Goal: Task Accomplishment & Management: Use online tool/utility

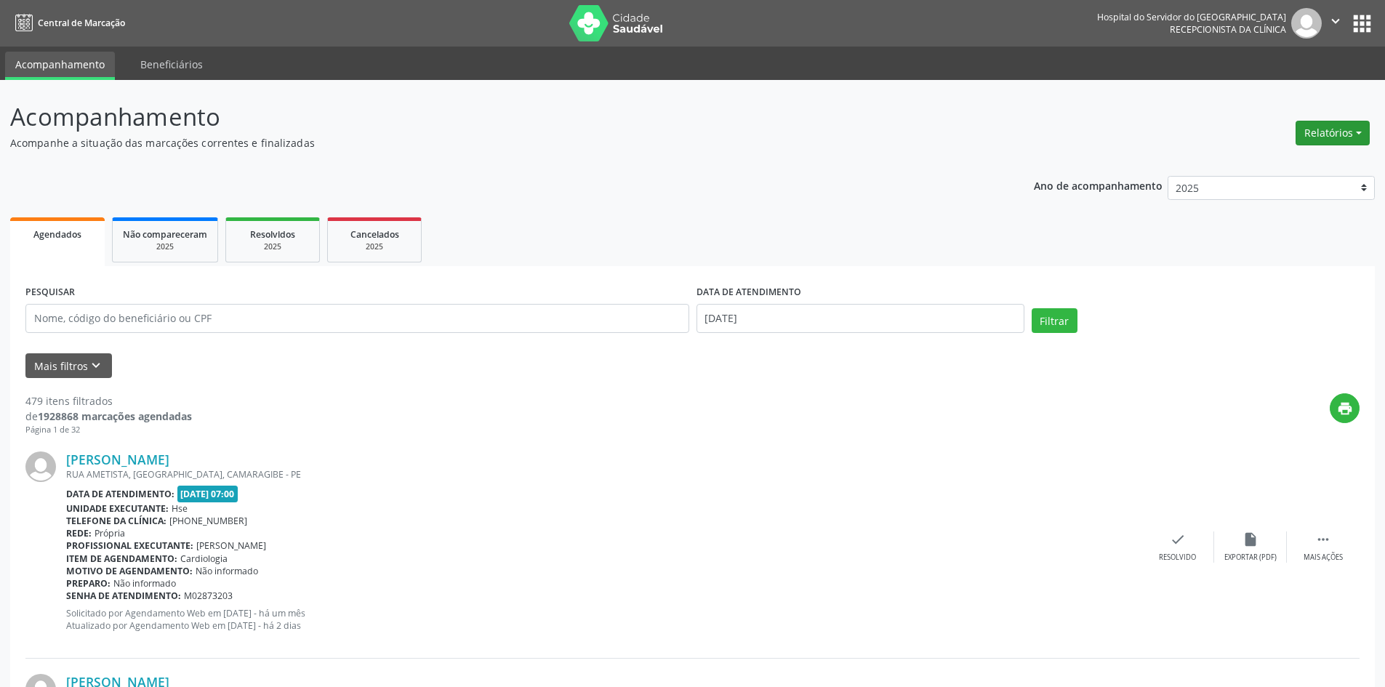
click at [1327, 133] on button "Relatórios" at bounding box center [1332, 133] width 74 height 25
click at [1294, 173] on link "Agendamentos" at bounding box center [1292, 164] width 156 height 20
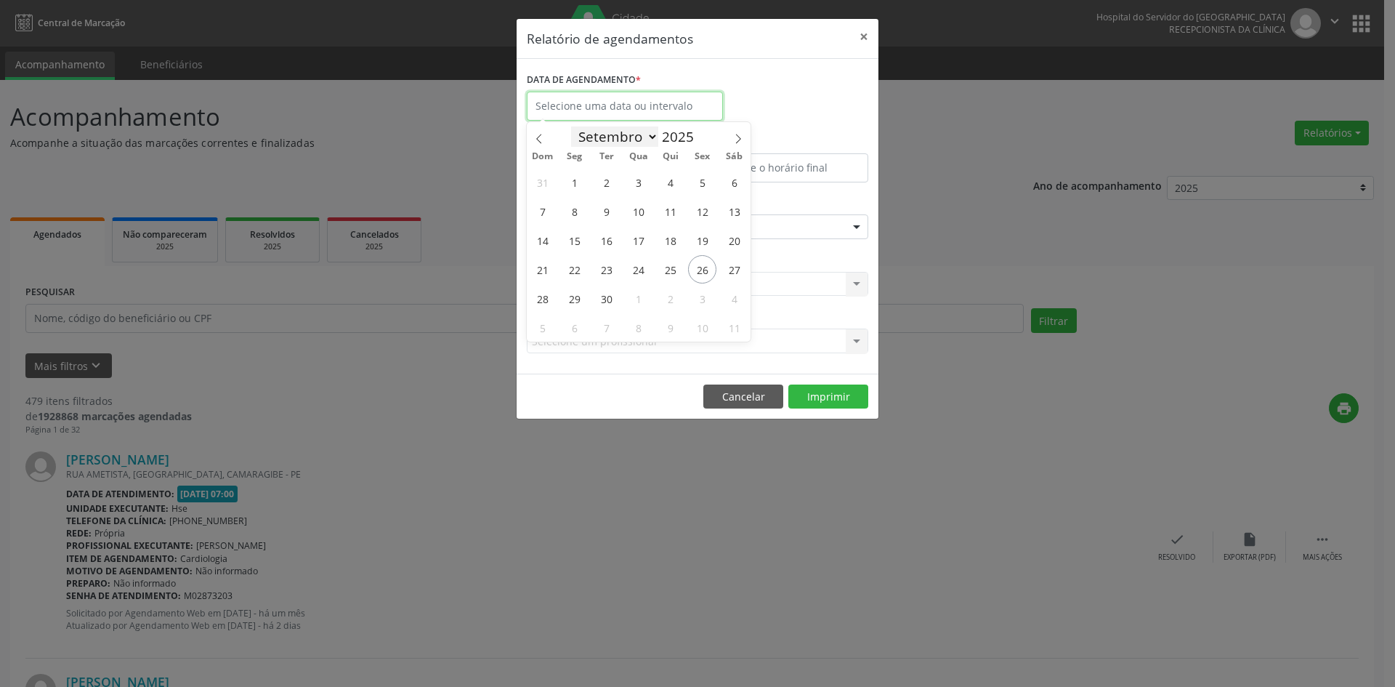
drag, startPoint x: 585, startPoint y: 118, endPoint x: 583, endPoint y: 133, distance: 15.4
click at [583, 116] on input "text" at bounding box center [625, 106] width 196 height 29
click at [607, 305] on span "30" at bounding box center [606, 298] width 28 height 28
type input "[DATE]"
click at [607, 305] on span "30" at bounding box center [606, 298] width 28 height 28
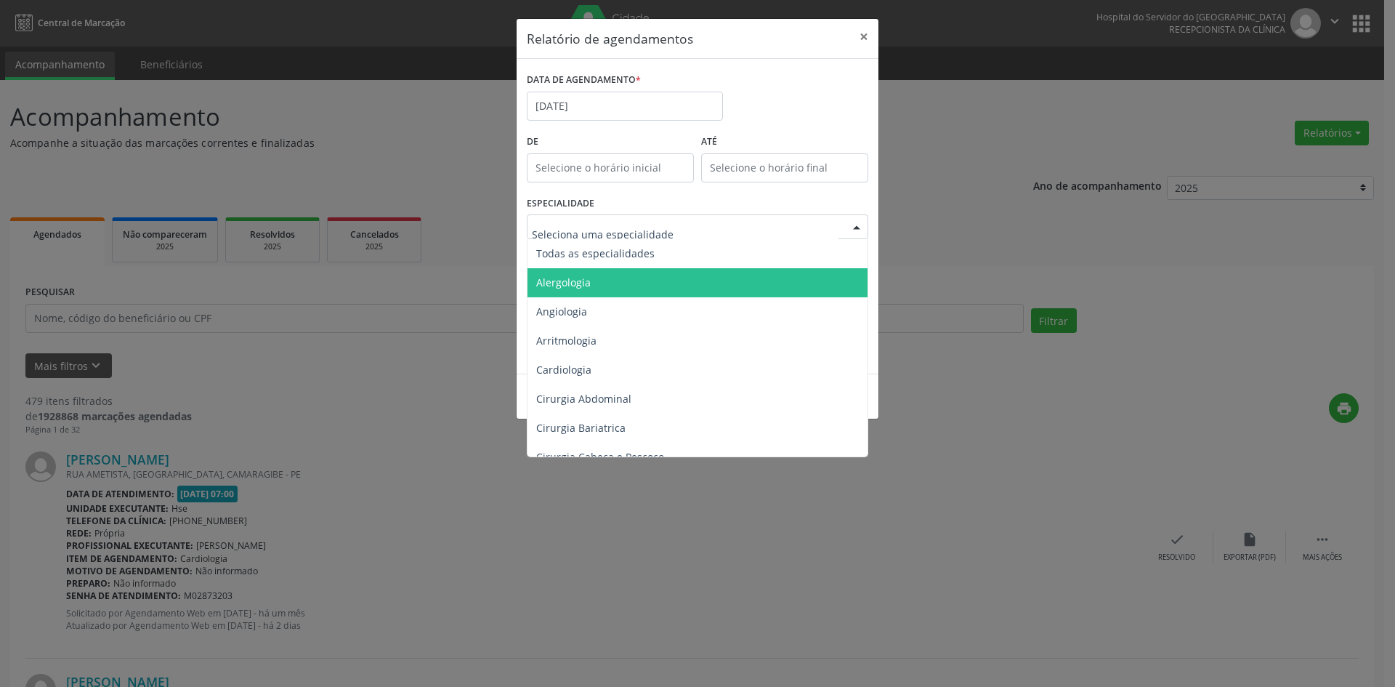
click at [647, 271] on span "Alergologia" at bounding box center [699, 282] width 342 height 29
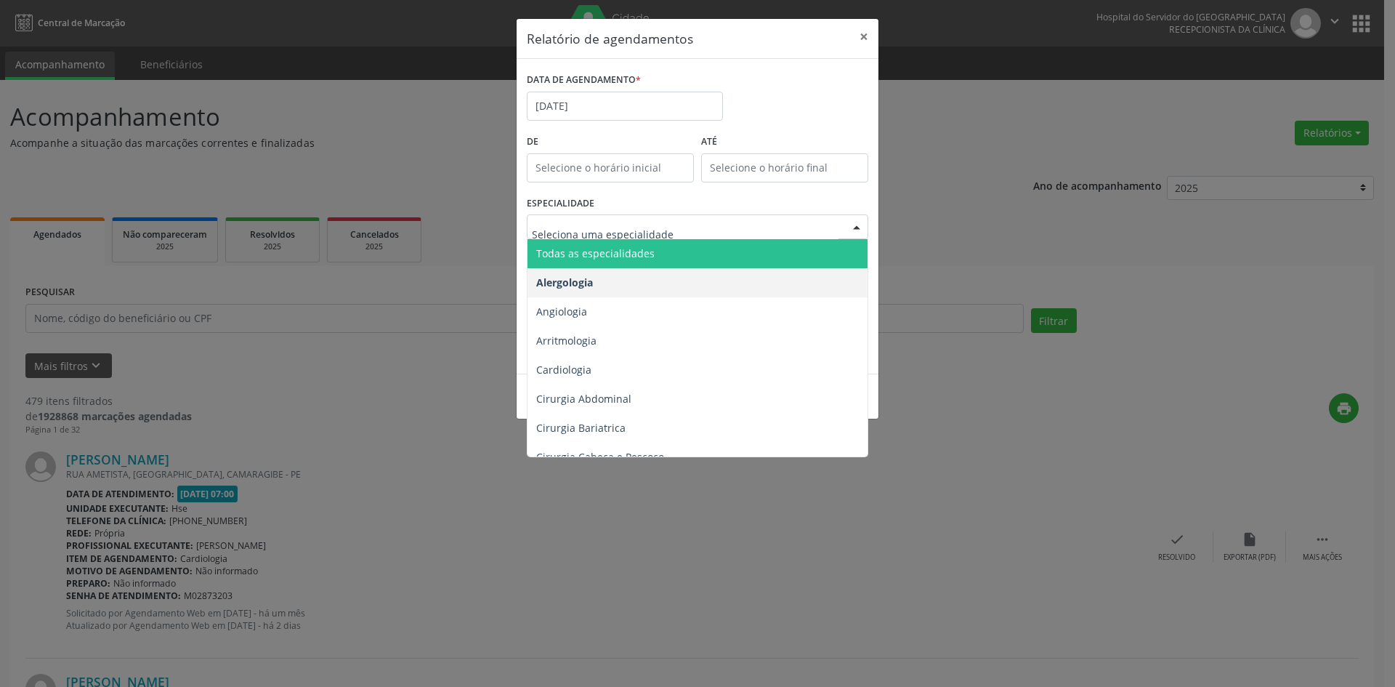
click at [618, 257] on span "Todas as especialidades" at bounding box center [595, 253] width 118 height 14
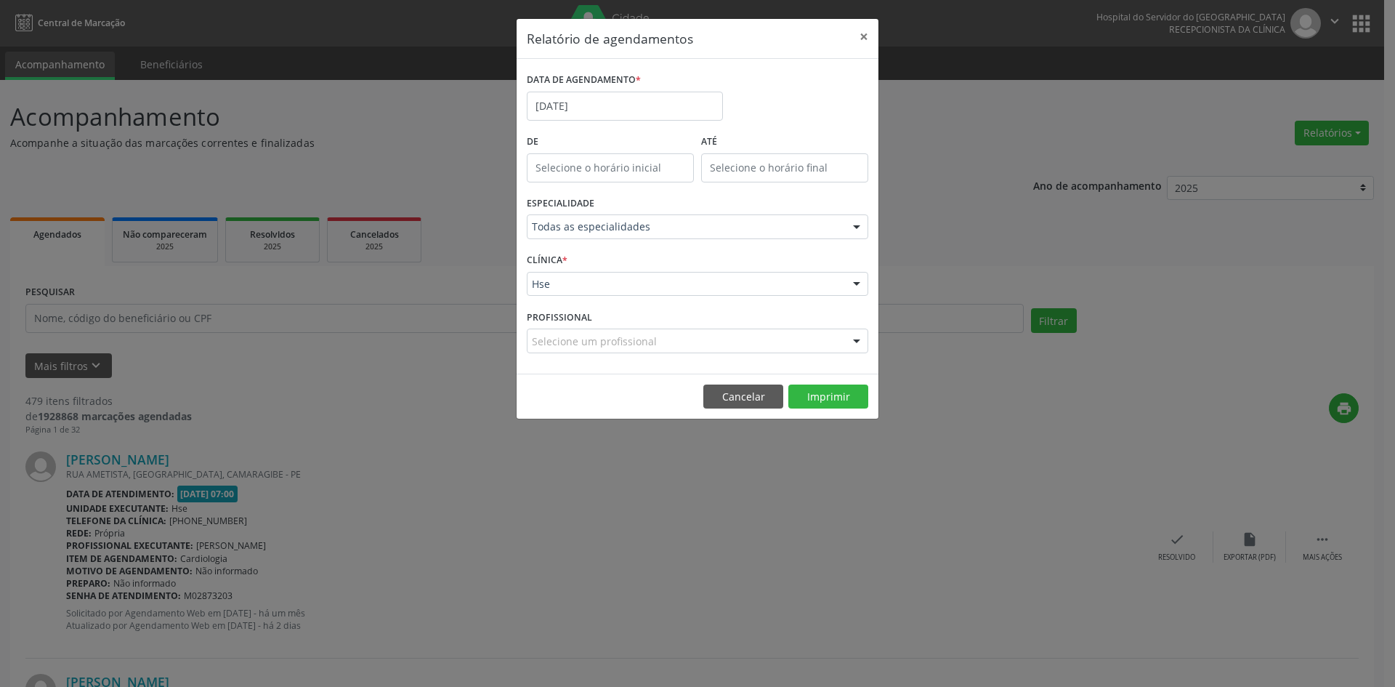
click at [567, 291] on div "Hse" at bounding box center [698, 284] width 342 height 25
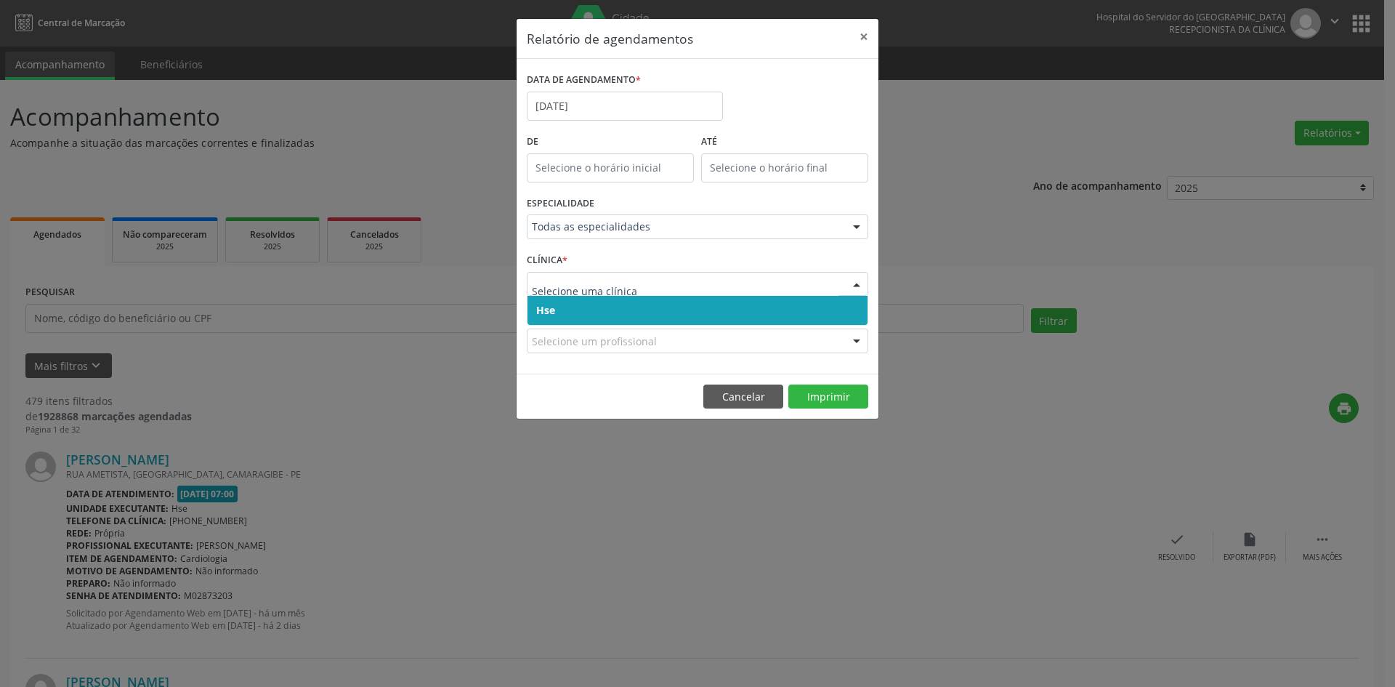
click at [590, 311] on span "Hse" at bounding box center [698, 310] width 340 height 29
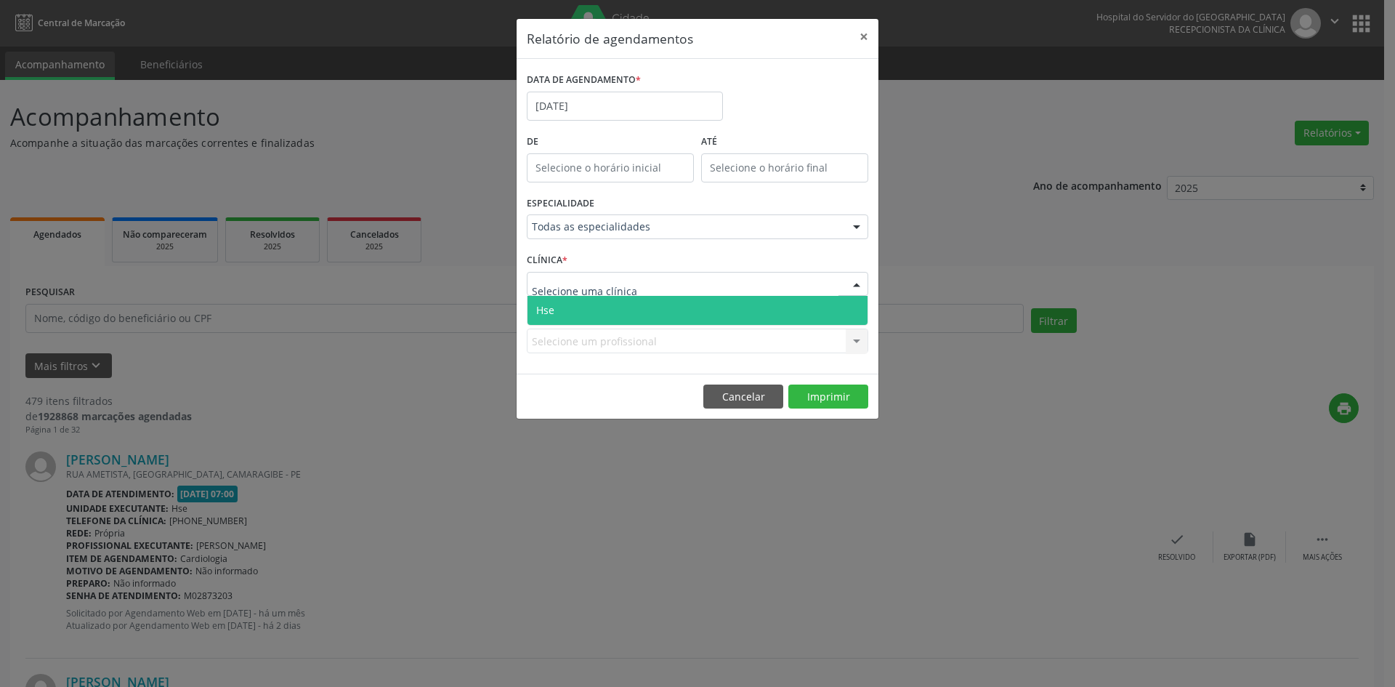
click at [581, 297] on span "Hse" at bounding box center [698, 310] width 340 height 29
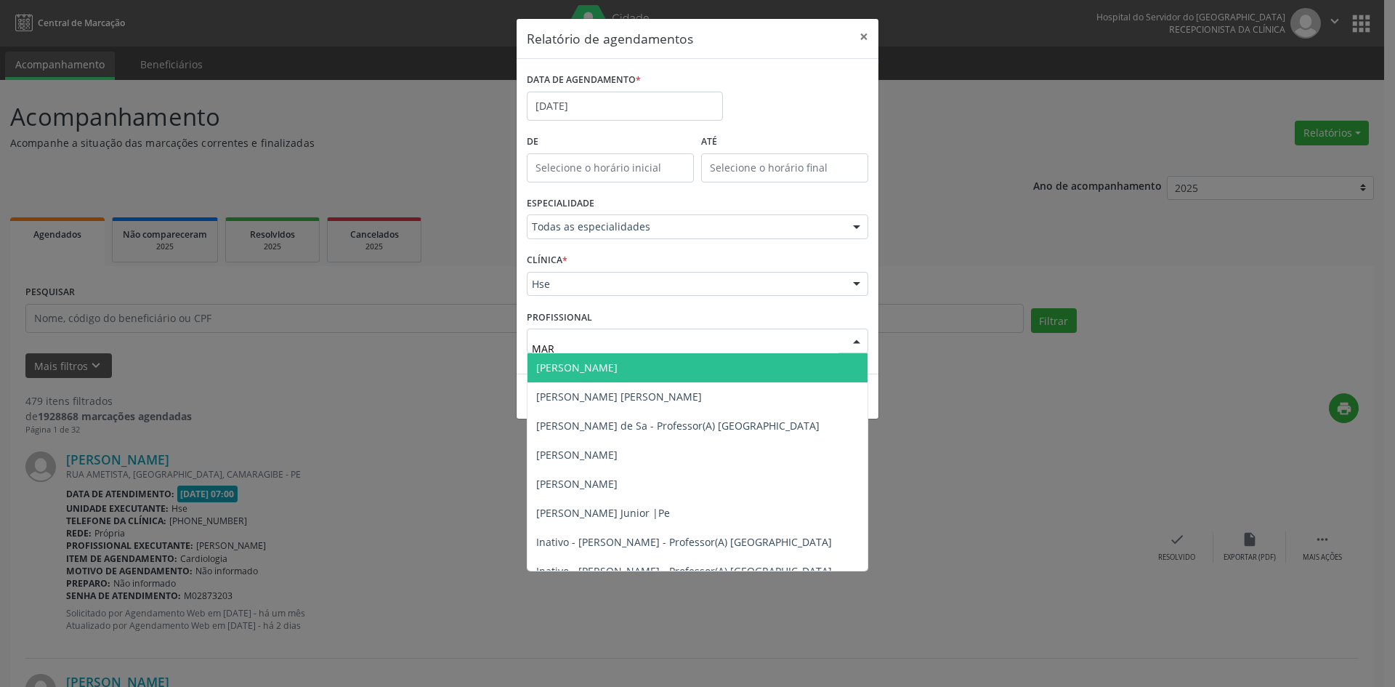
type input "MARC"
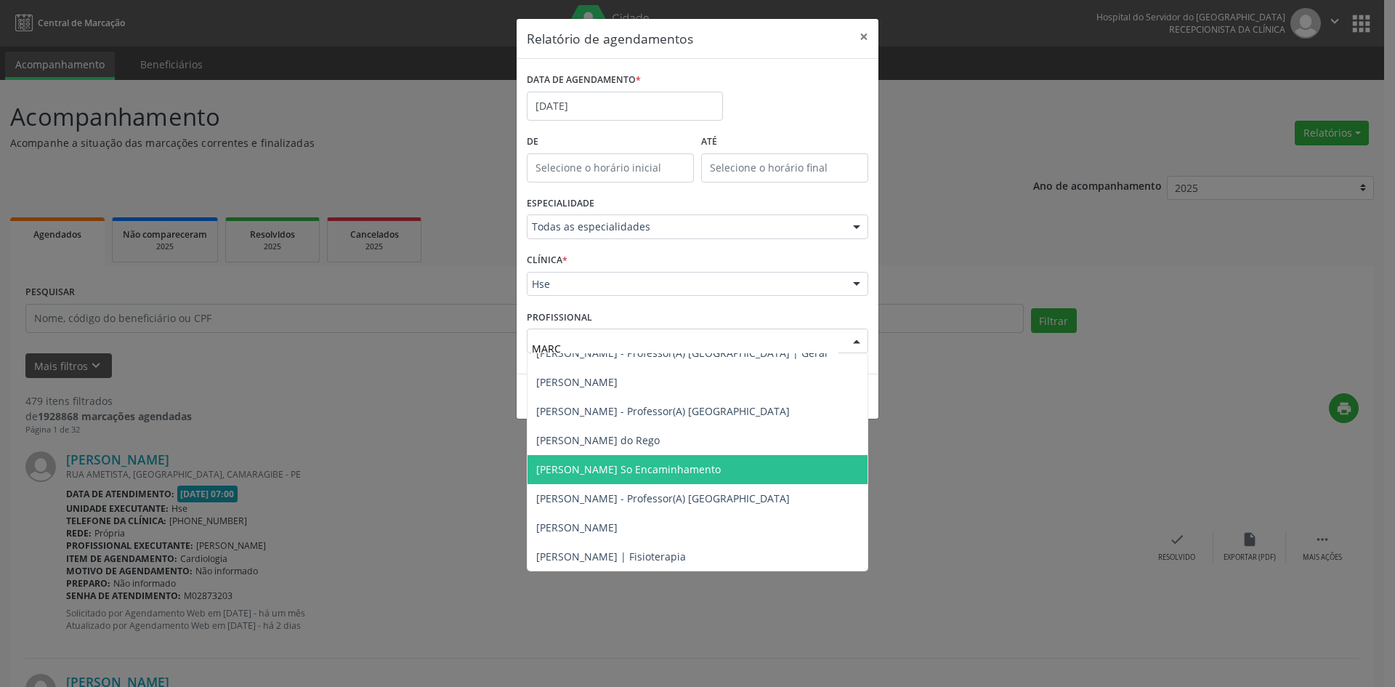
scroll to position [145, 0]
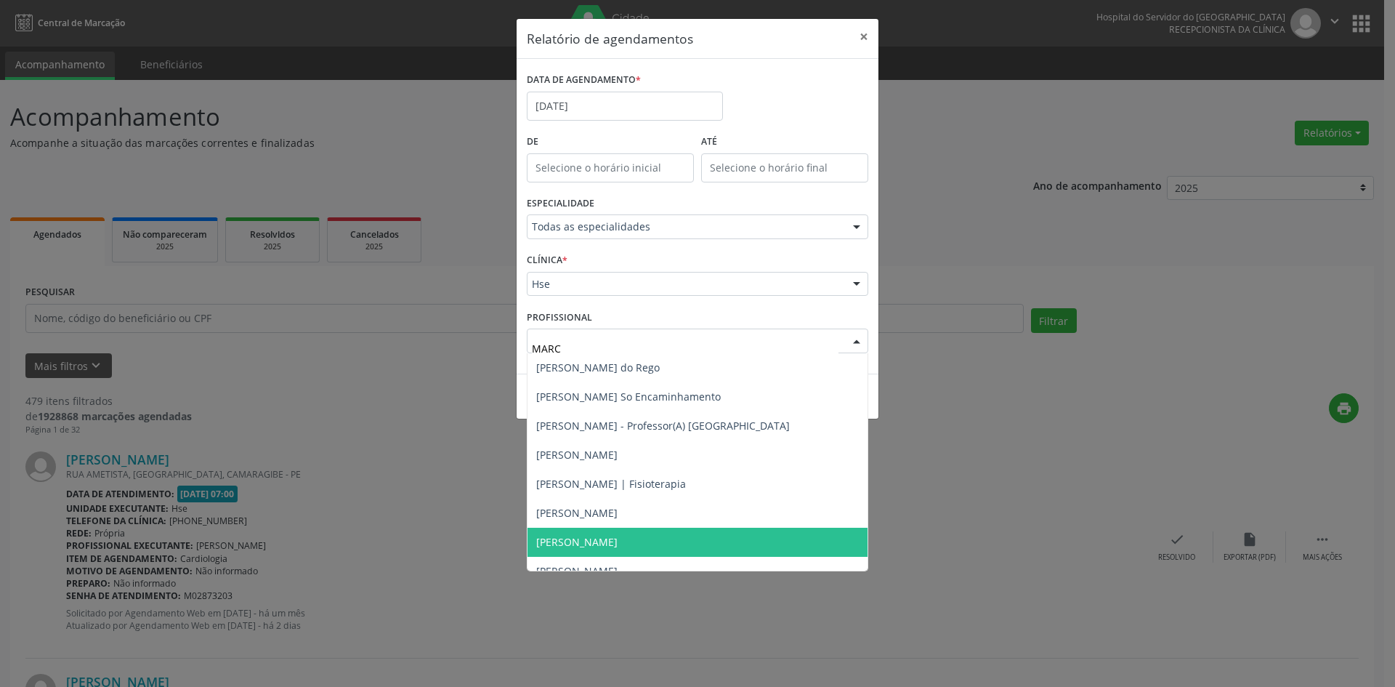
click at [672, 536] on span "[PERSON_NAME]" at bounding box center [698, 542] width 340 height 29
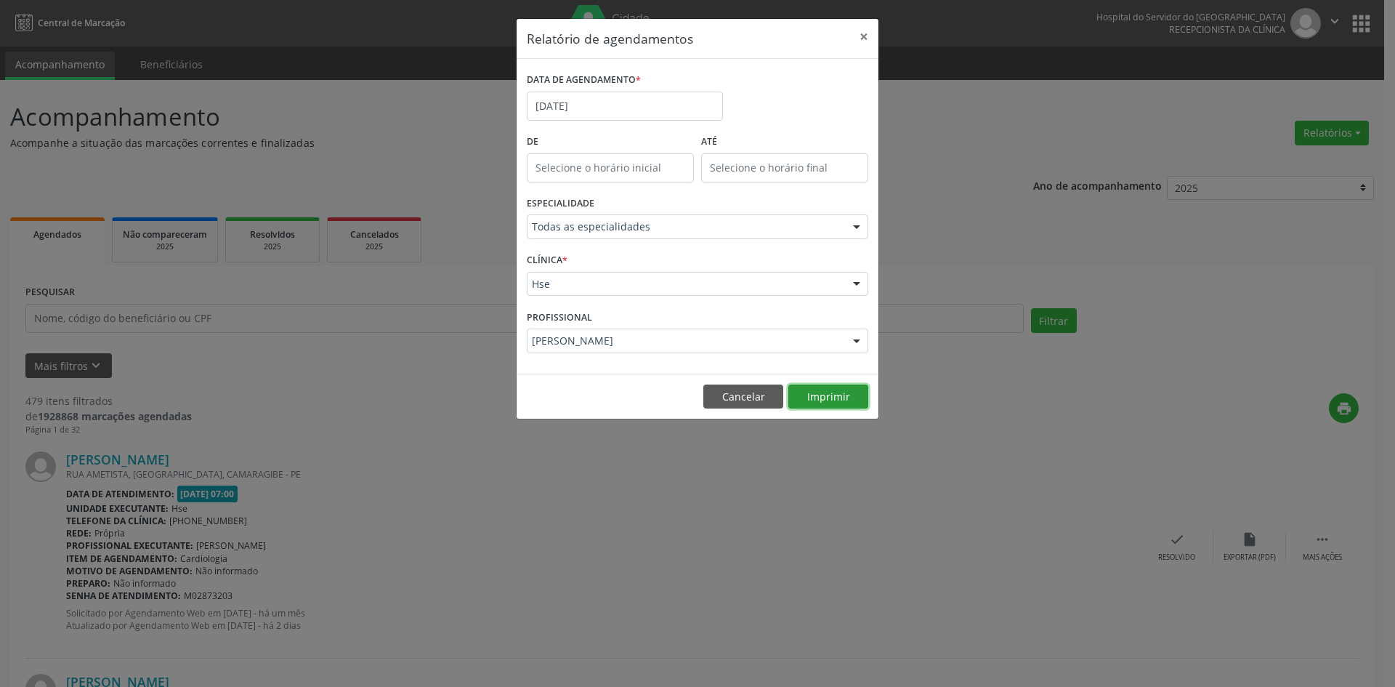
click at [818, 400] on button "Imprimir" at bounding box center [829, 396] width 80 height 25
click at [566, 107] on input "[DATE]" at bounding box center [625, 106] width 196 height 29
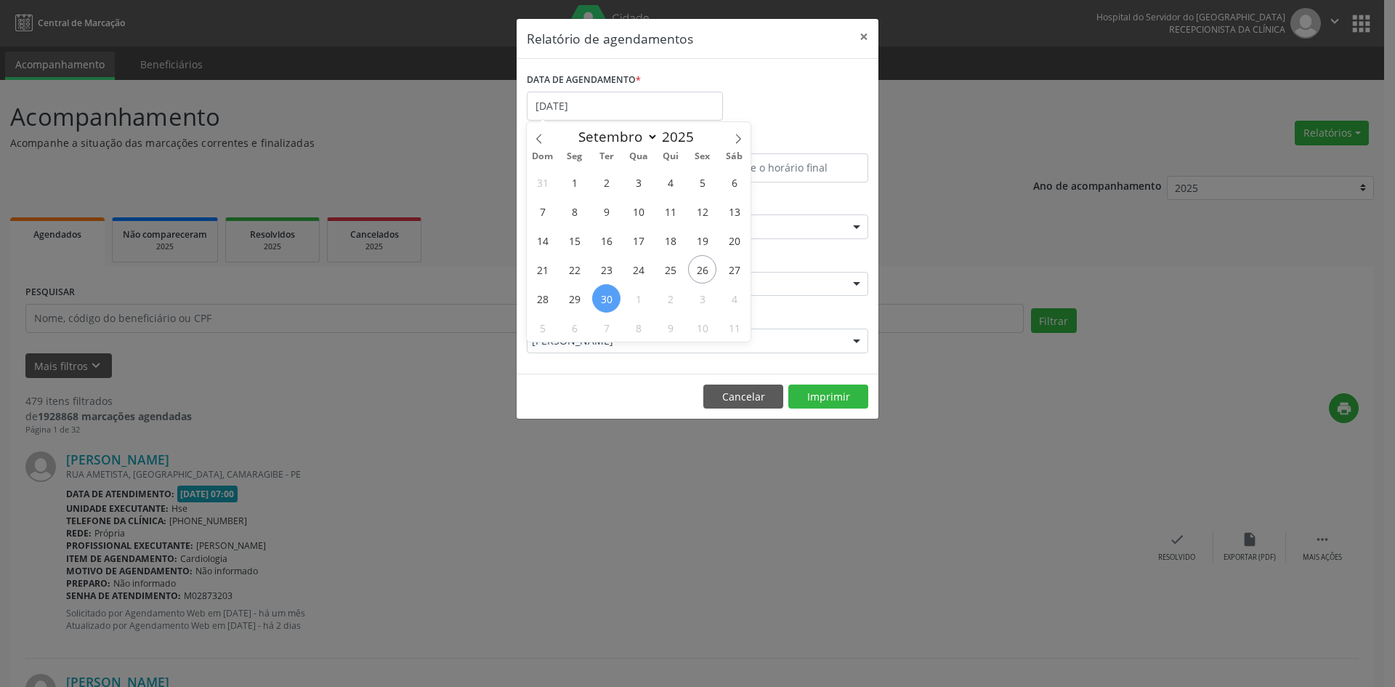
click at [603, 301] on span "30" at bounding box center [606, 298] width 28 height 28
type input "[DATE]"
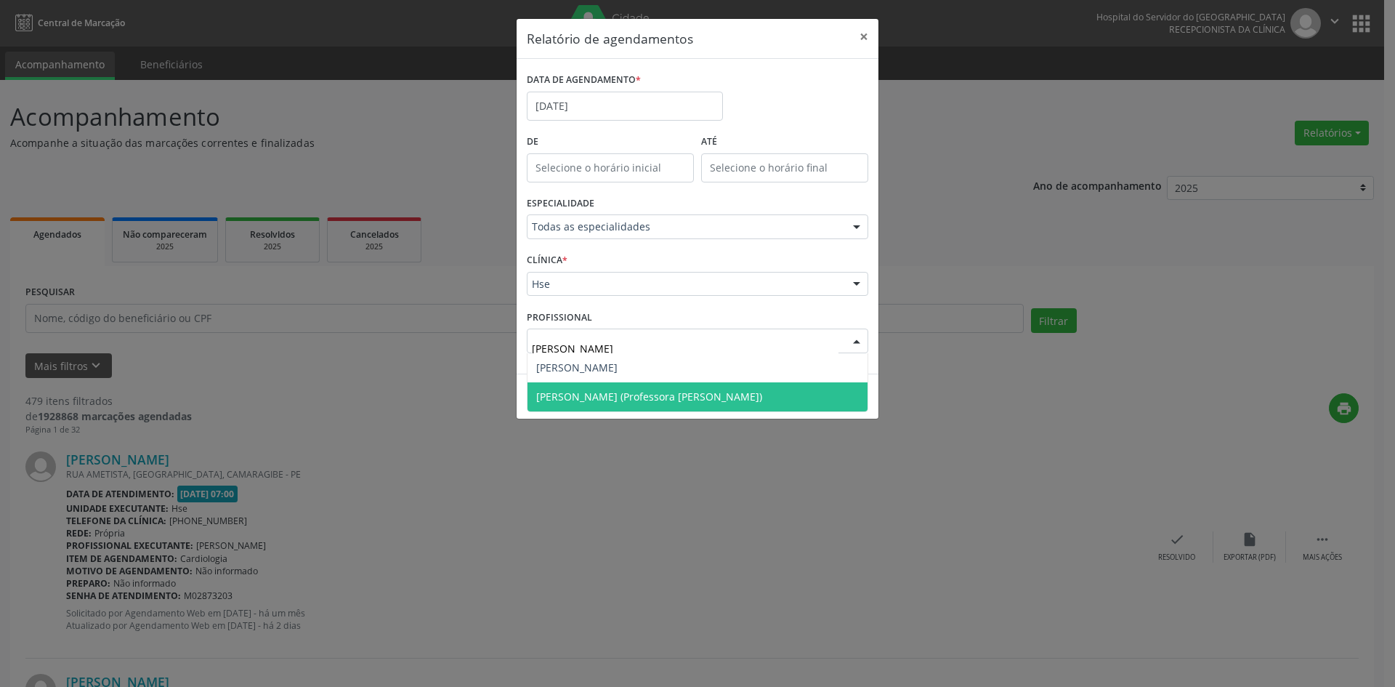
scroll to position [0, 0]
type input "ANA TE"
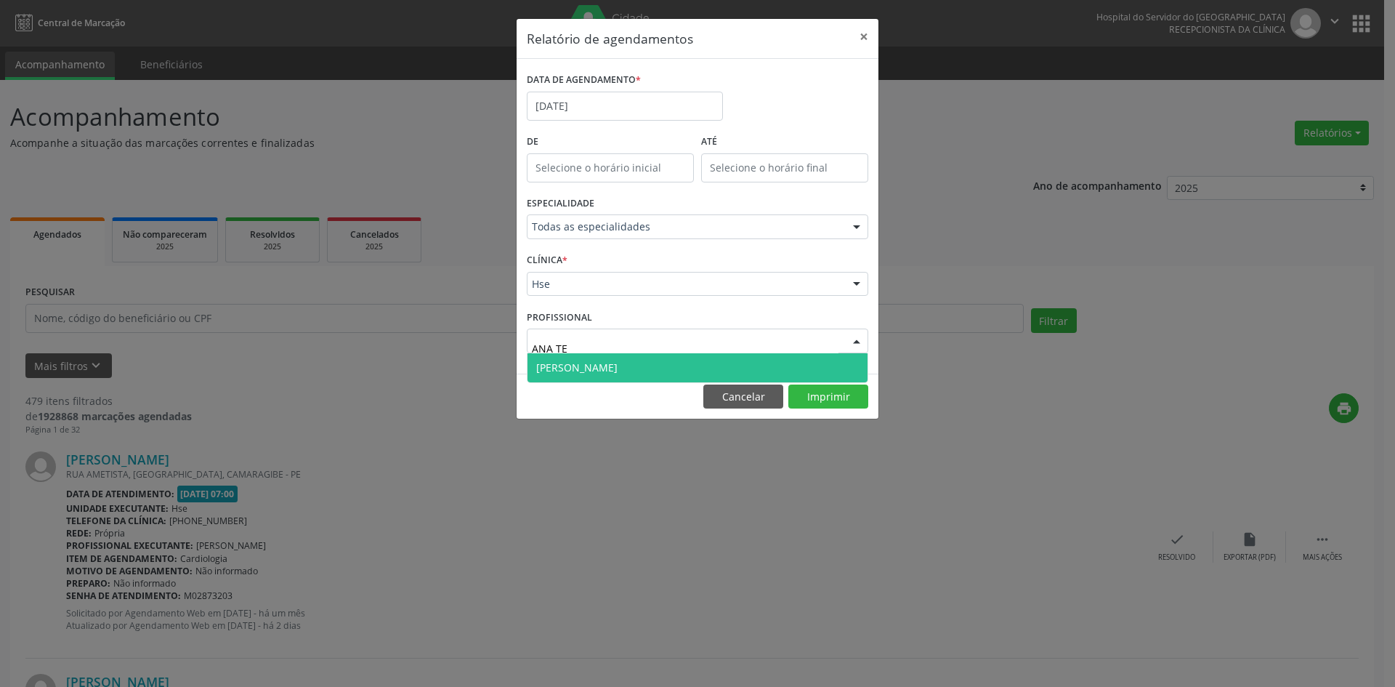
click at [564, 366] on span "[PERSON_NAME]" at bounding box center [576, 367] width 81 height 14
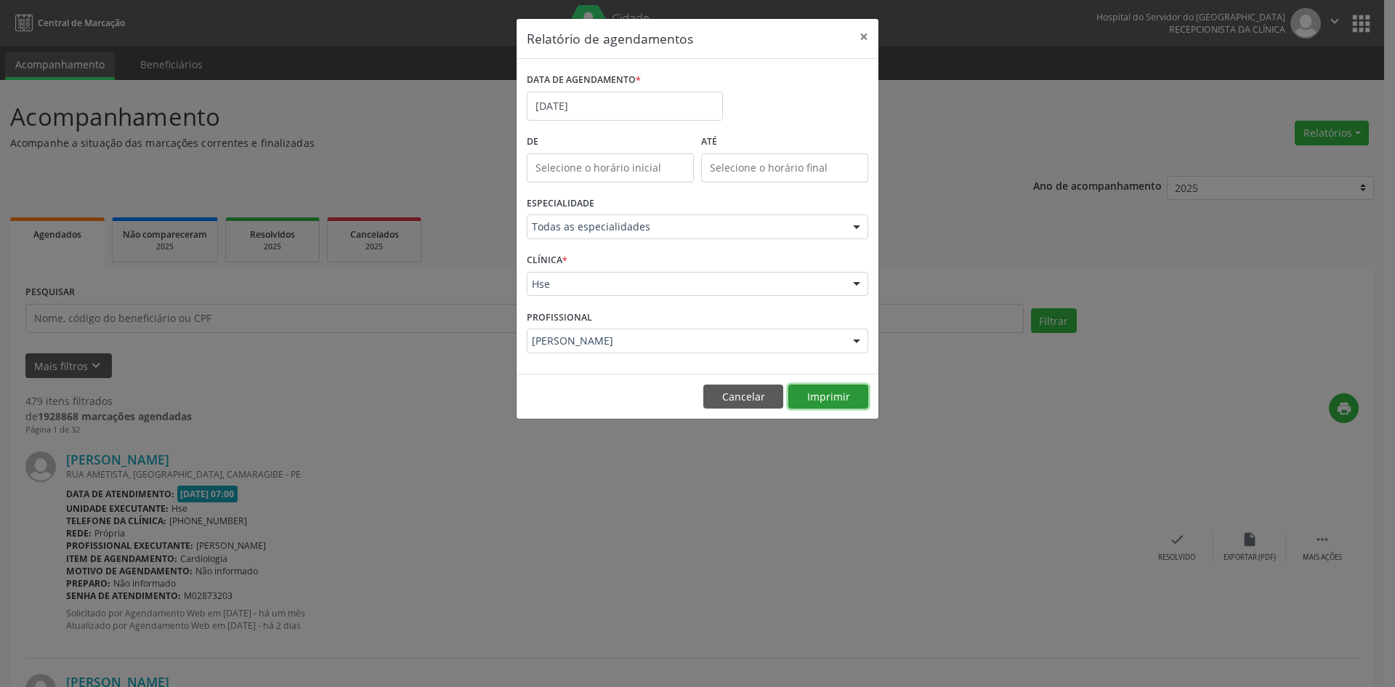
click at [822, 403] on button "Imprimir" at bounding box center [829, 396] width 80 height 25
click at [563, 112] on input "[DATE]" at bounding box center [625, 106] width 196 height 29
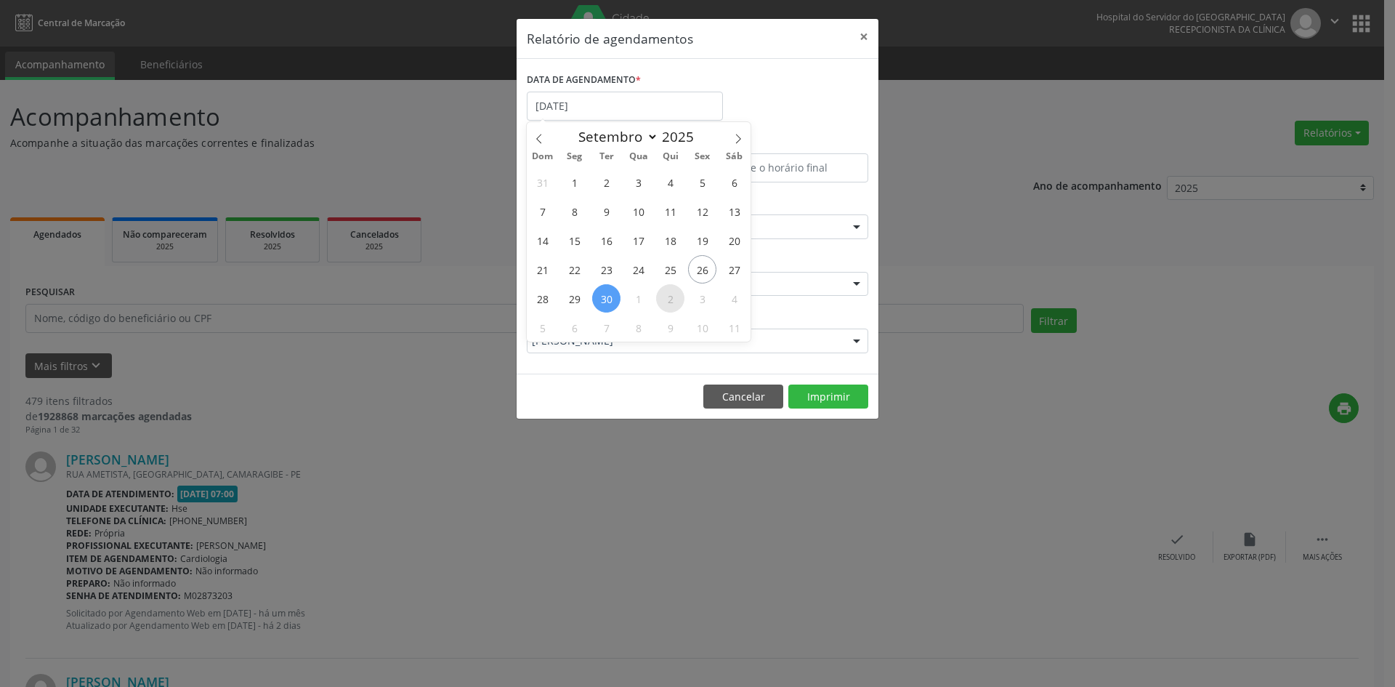
click at [669, 305] on span "2" at bounding box center [670, 298] width 28 height 28
type input "[DATE]"
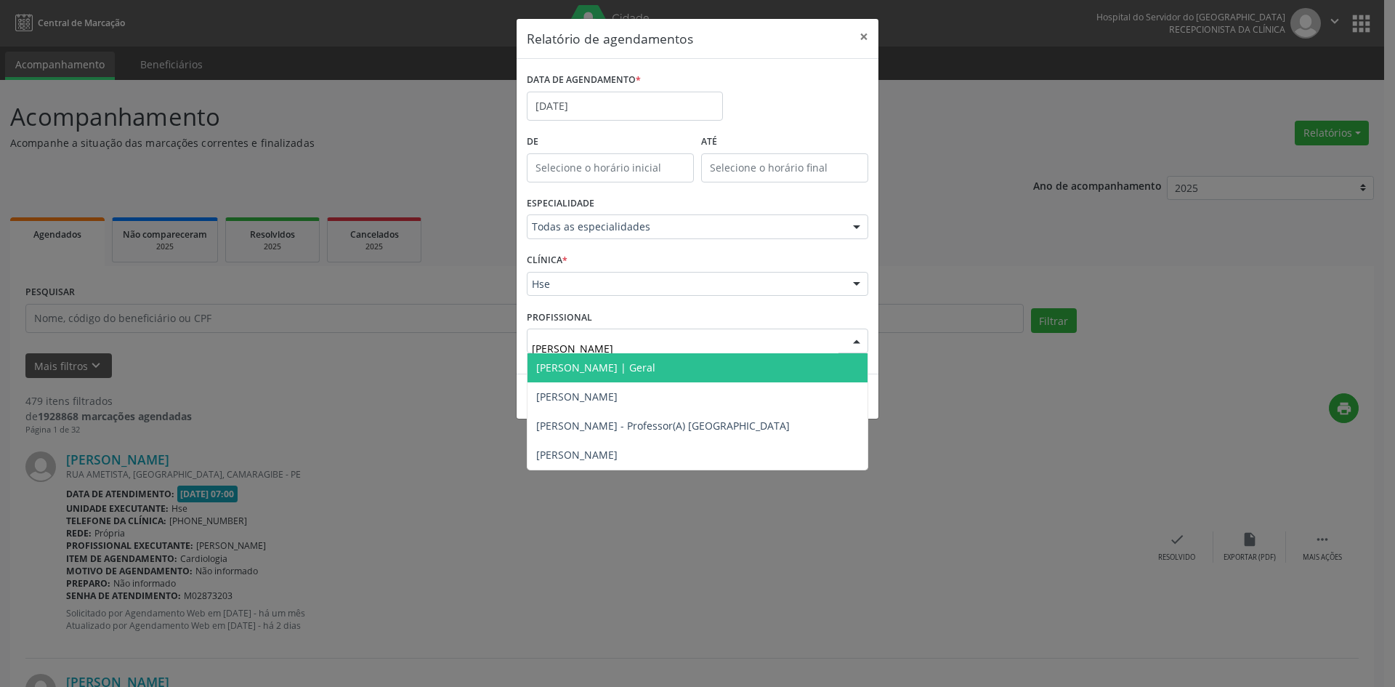
type input "[PERSON_NAME]"
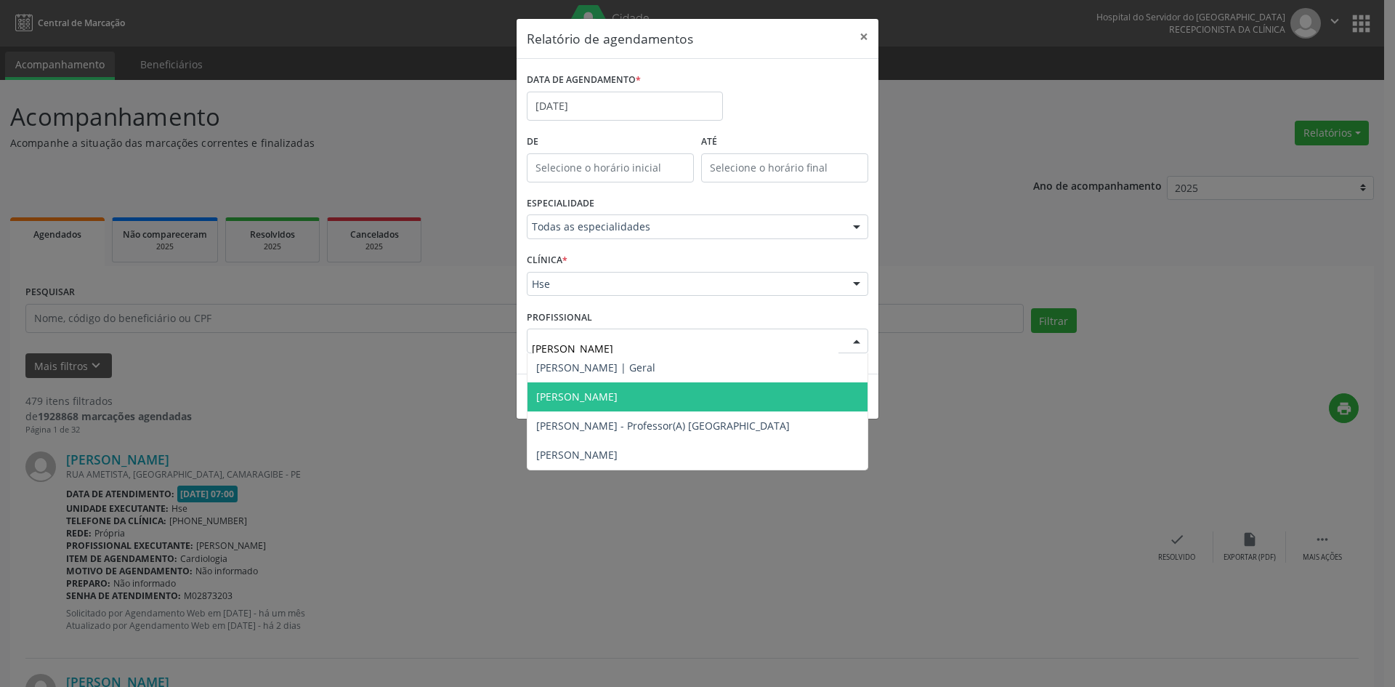
click at [644, 393] on span "[PERSON_NAME]" at bounding box center [698, 396] width 340 height 29
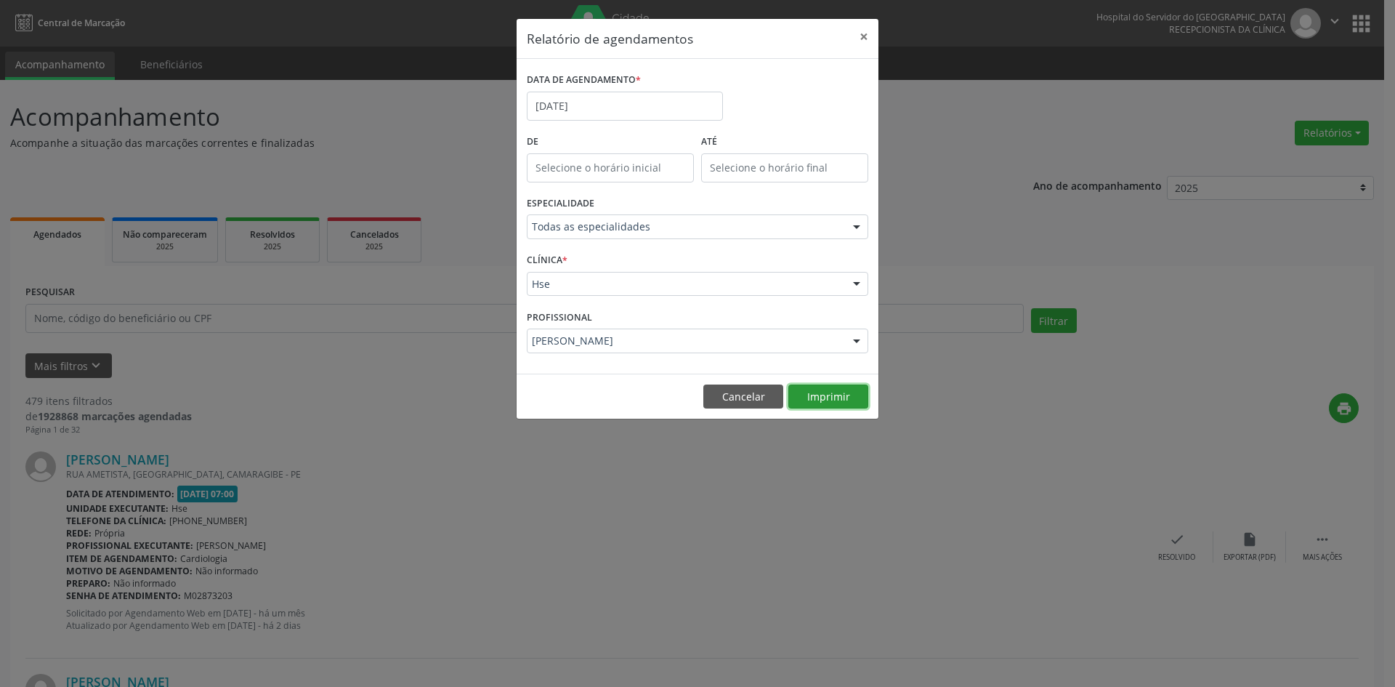
click at [851, 388] on button "Imprimir" at bounding box center [829, 396] width 80 height 25
click at [578, 92] on input "[DATE]" at bounding box center [625, 106] width 196 height 29
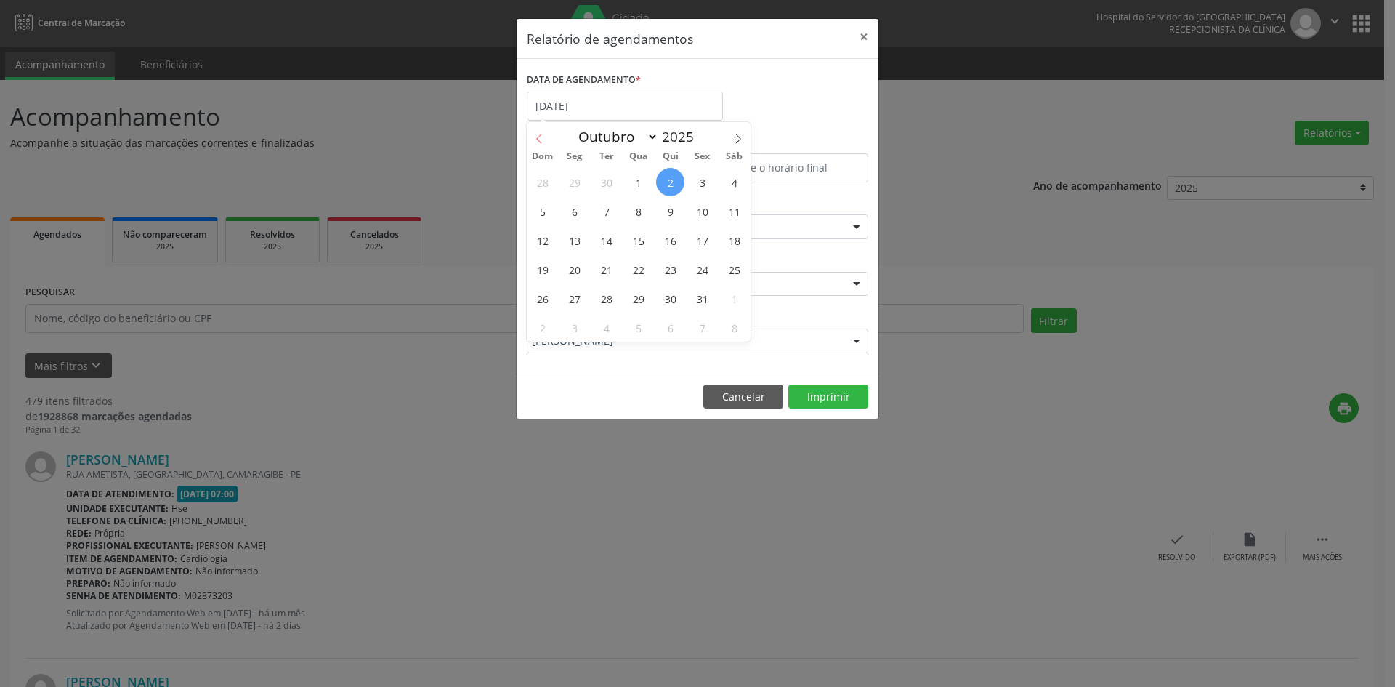
click at [531, 142] on span at bounding box center [539, 134] width 25 height 25
select select "8"
click at [574, 300] on span "29" at bounding box center [574, 298] width 28 height 28
type input "[DATE]"
click at [575, 323] on span "6" at bounding box center [574, 327] width 28 height 28
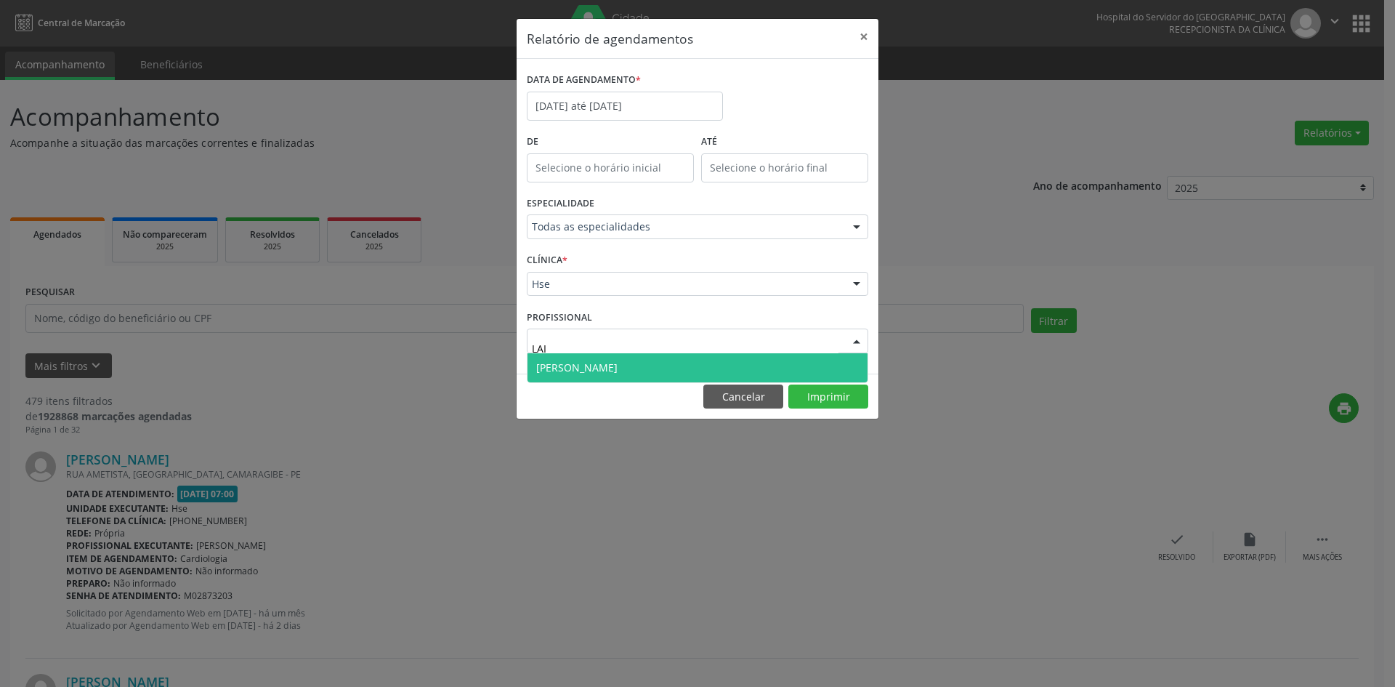
type input "LAIL"
click at [578, 371] on span "[PERSON_NAME]" at bounding box center [576, 367] width 81 height 14
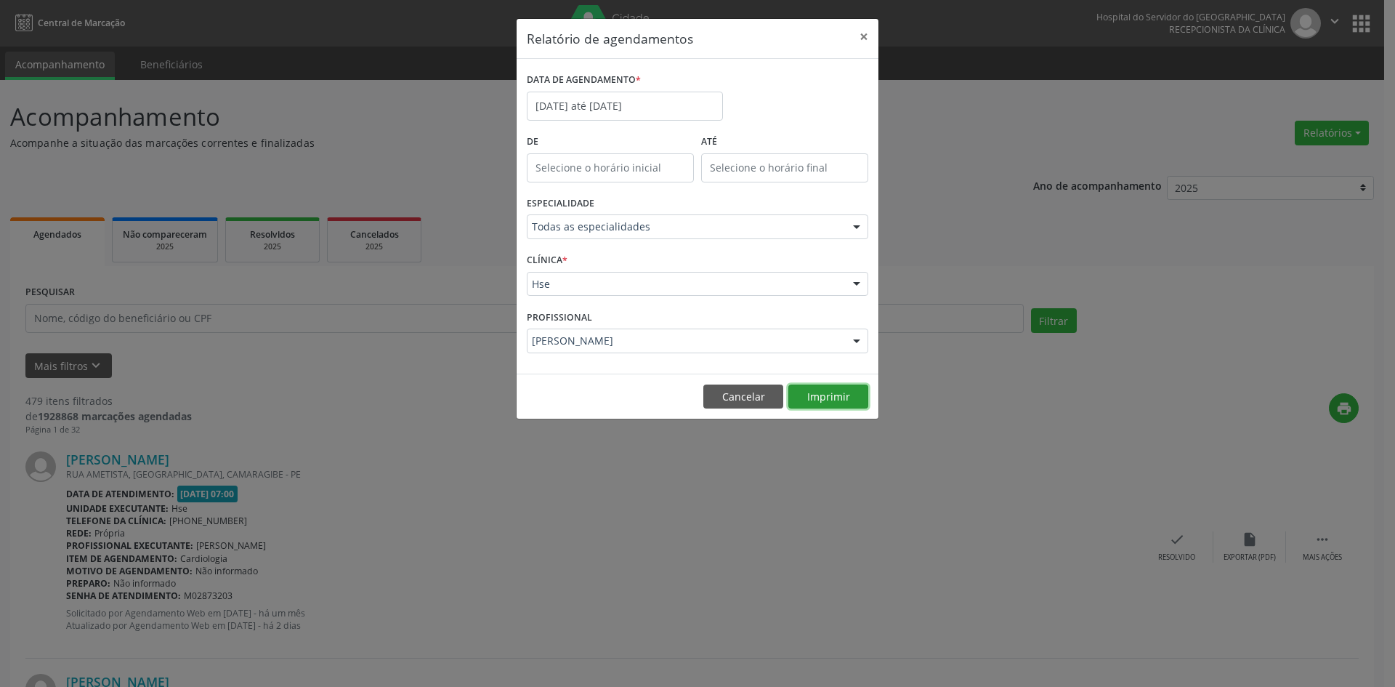
click at [840, 400] on button "Imprimir" at bounding box center [829, 396] width 80 height 25
